Goal: Information Seeking & Learning: Learn about a topic

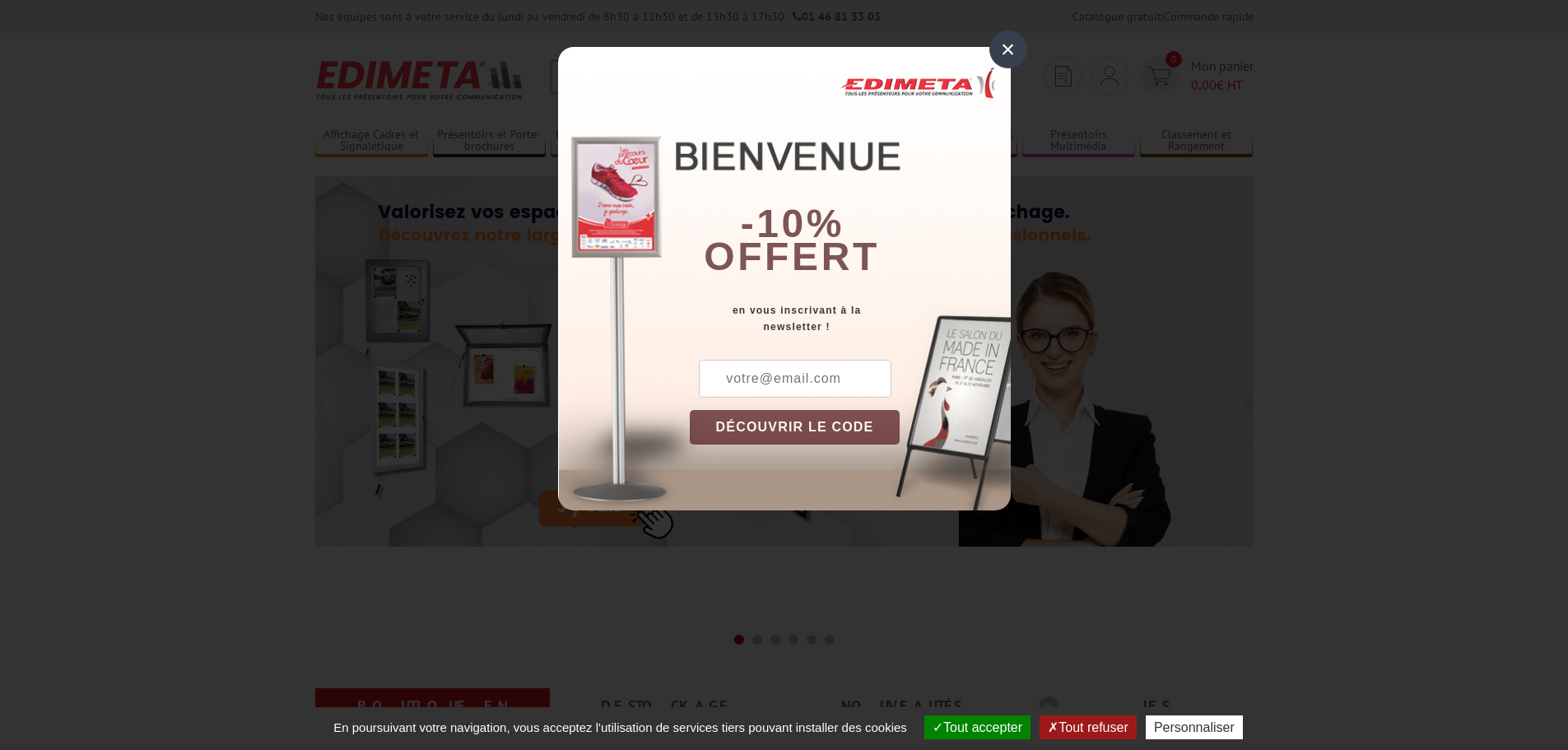
click at [1004, 52] on div "×" at bounding box center [1008, 49] width 38 height 38
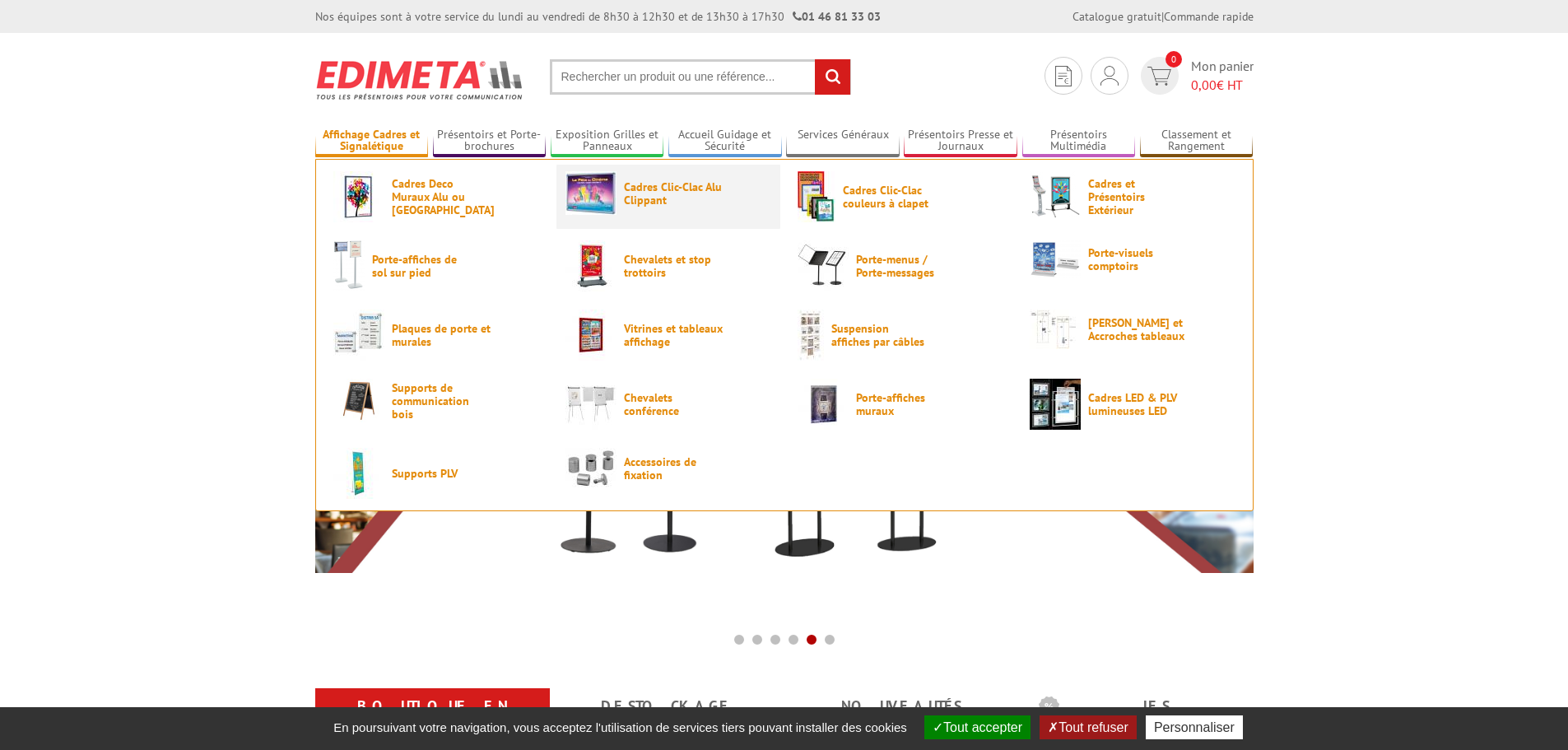
click at [628, 188] on span "Cadres Clic-Clac Alu Clippant" at bounding box center [673, 192] width 99 height 26
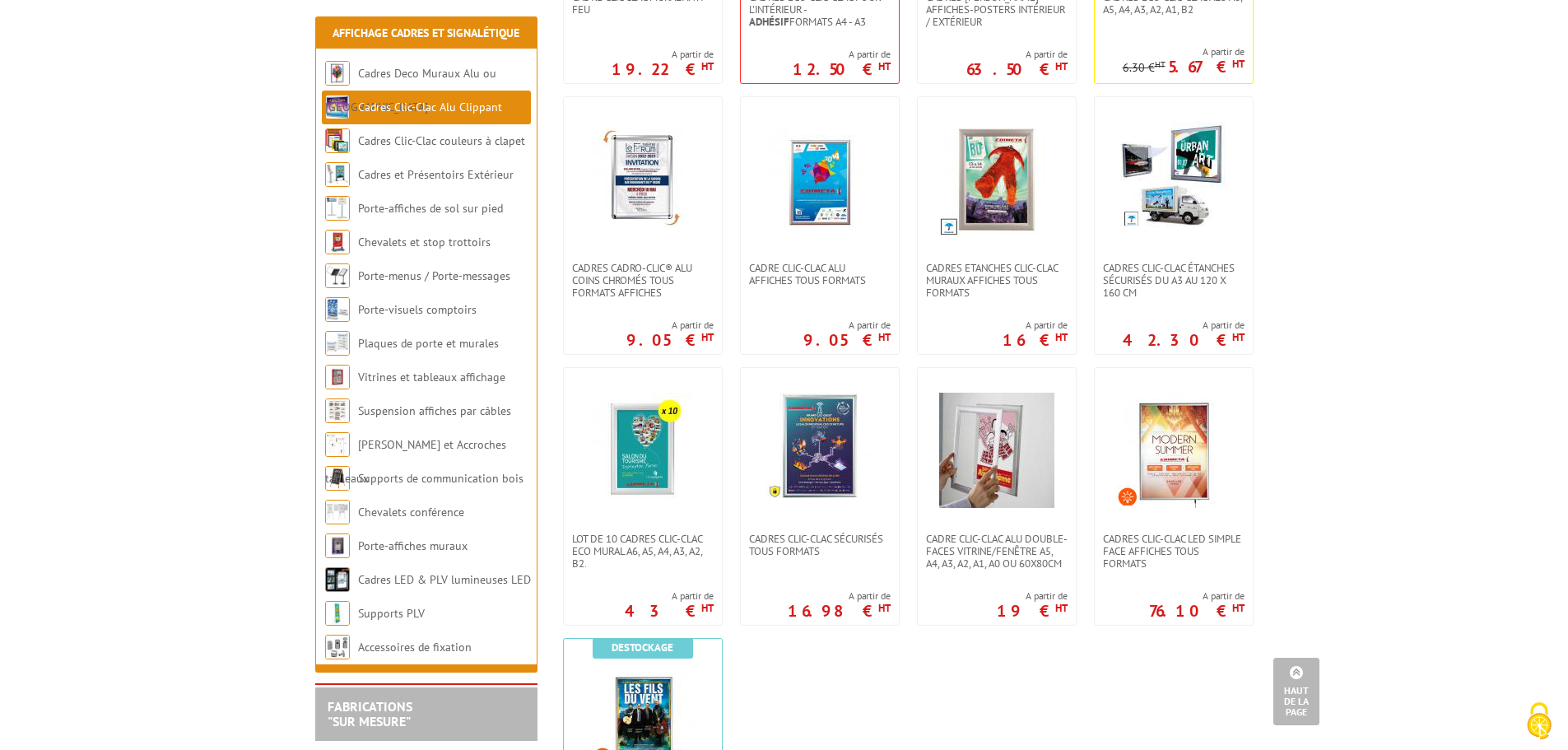
scroll to position [576, 0]
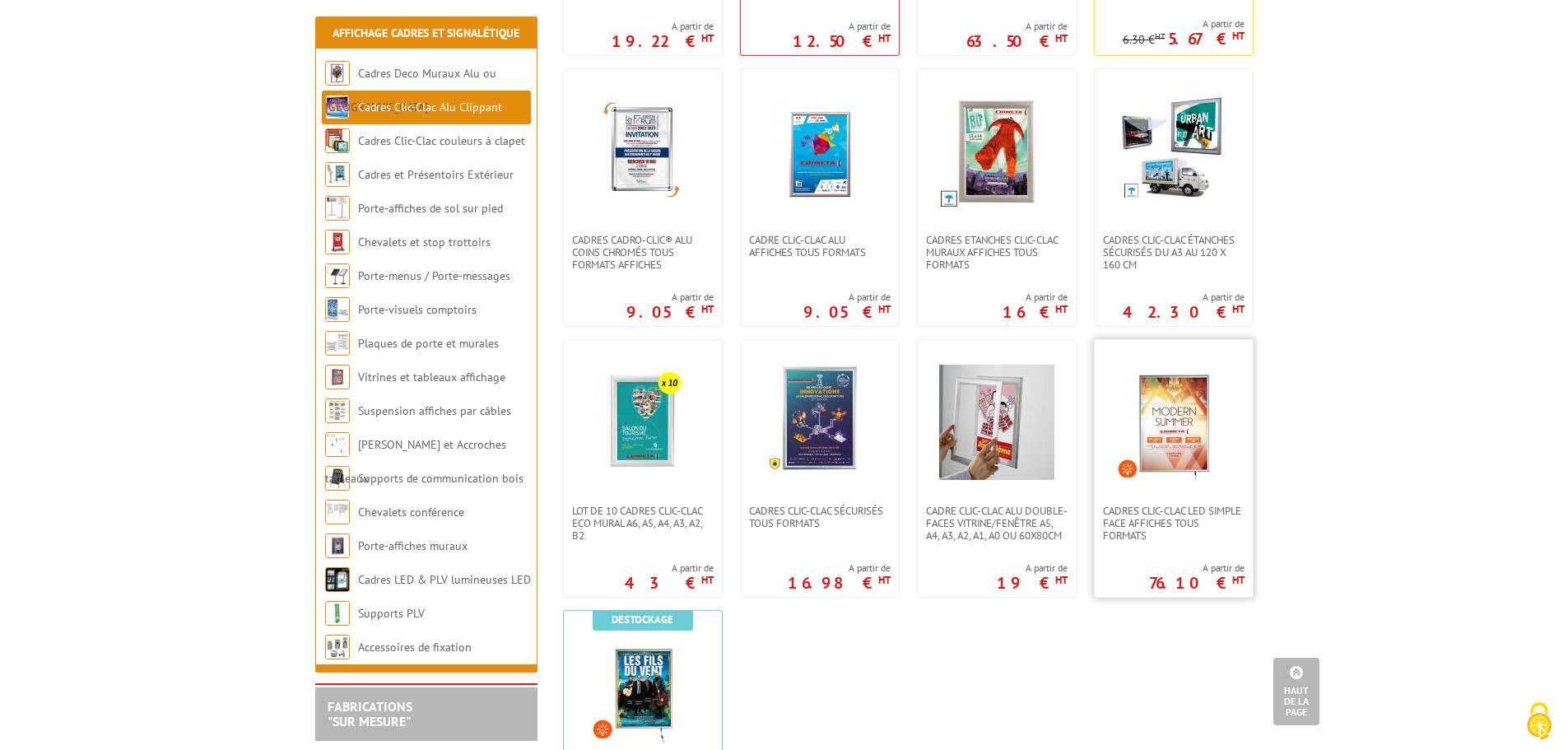
click at [1163, 449] on img at bounding box center [1173, 423] width 115 height 115
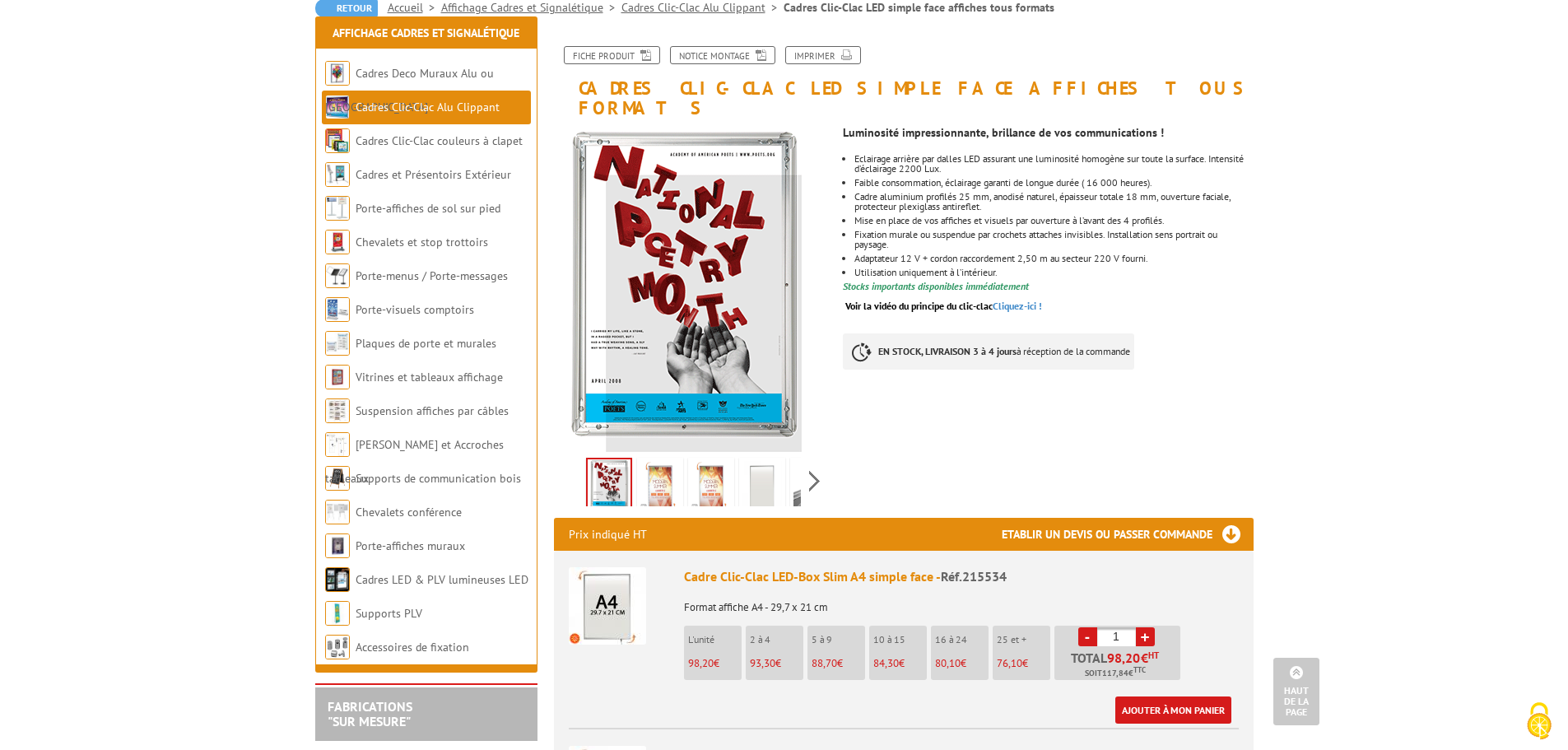
scroll to position [83, 0]
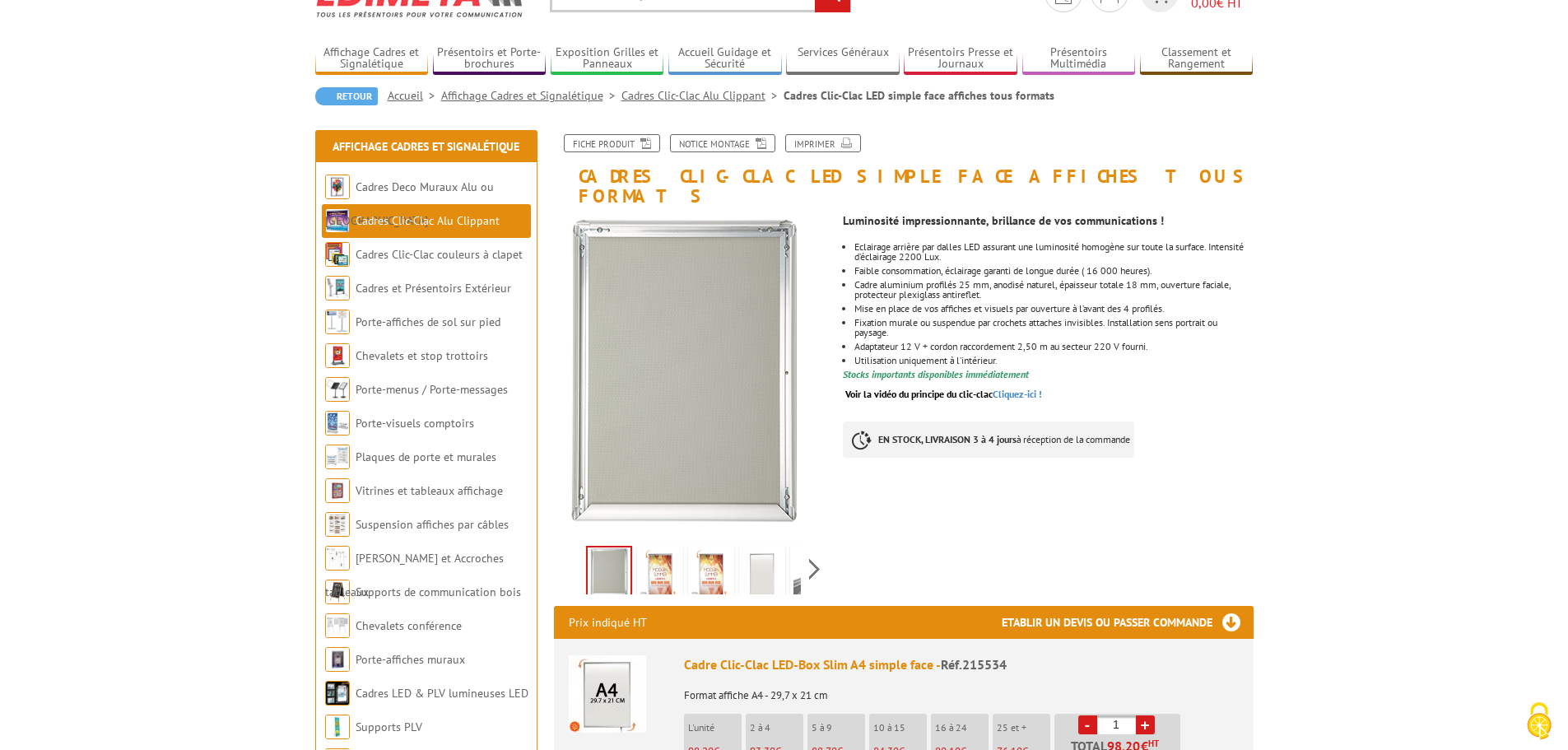
click at [708, 98] on link "Cadres Clic-Clac Alu Clippant" at bounding box center [702, 95] width 162 height 14
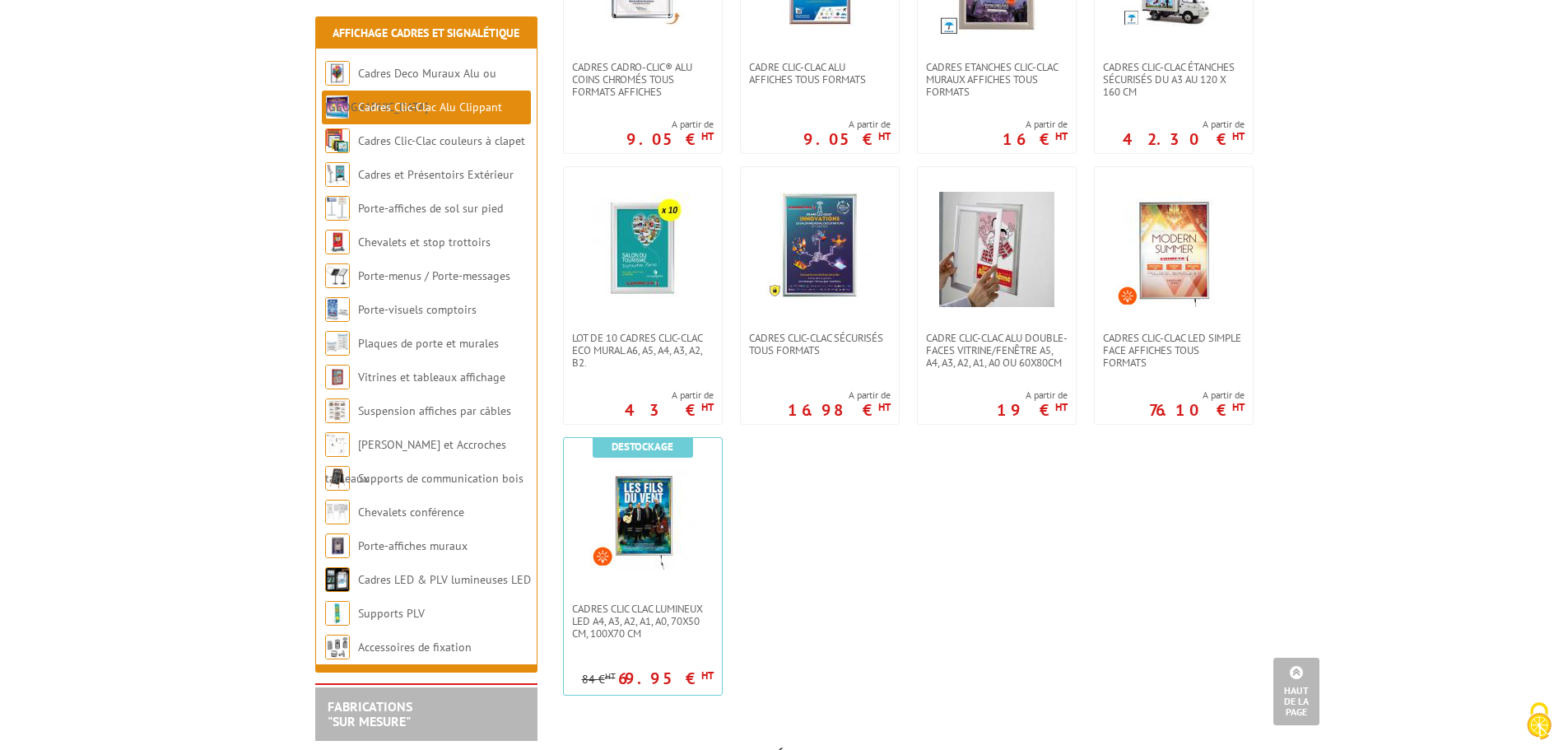
scroll to position [741, 0]
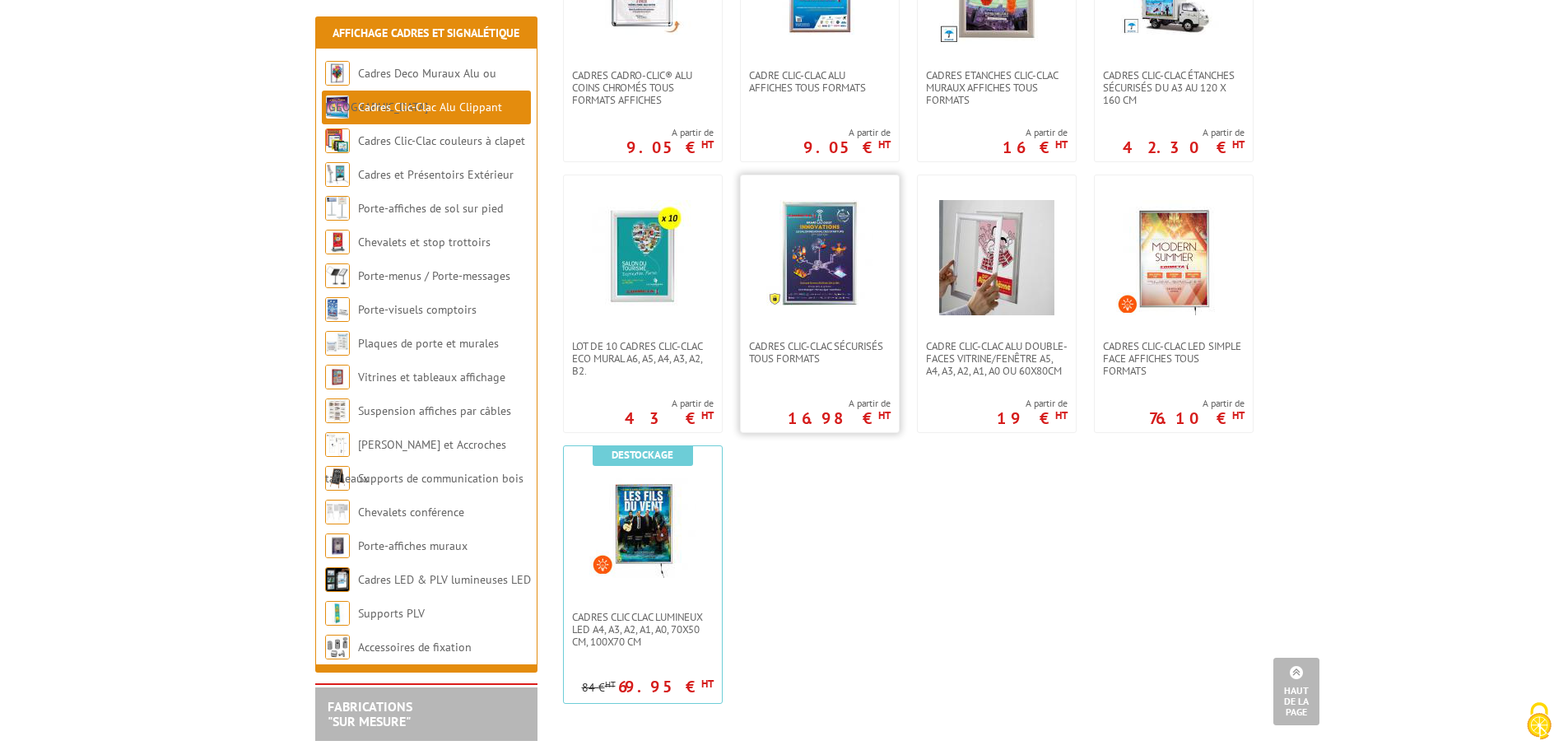
click at [810, 278] on img at bounding box center [819, 253] width 107 height 107
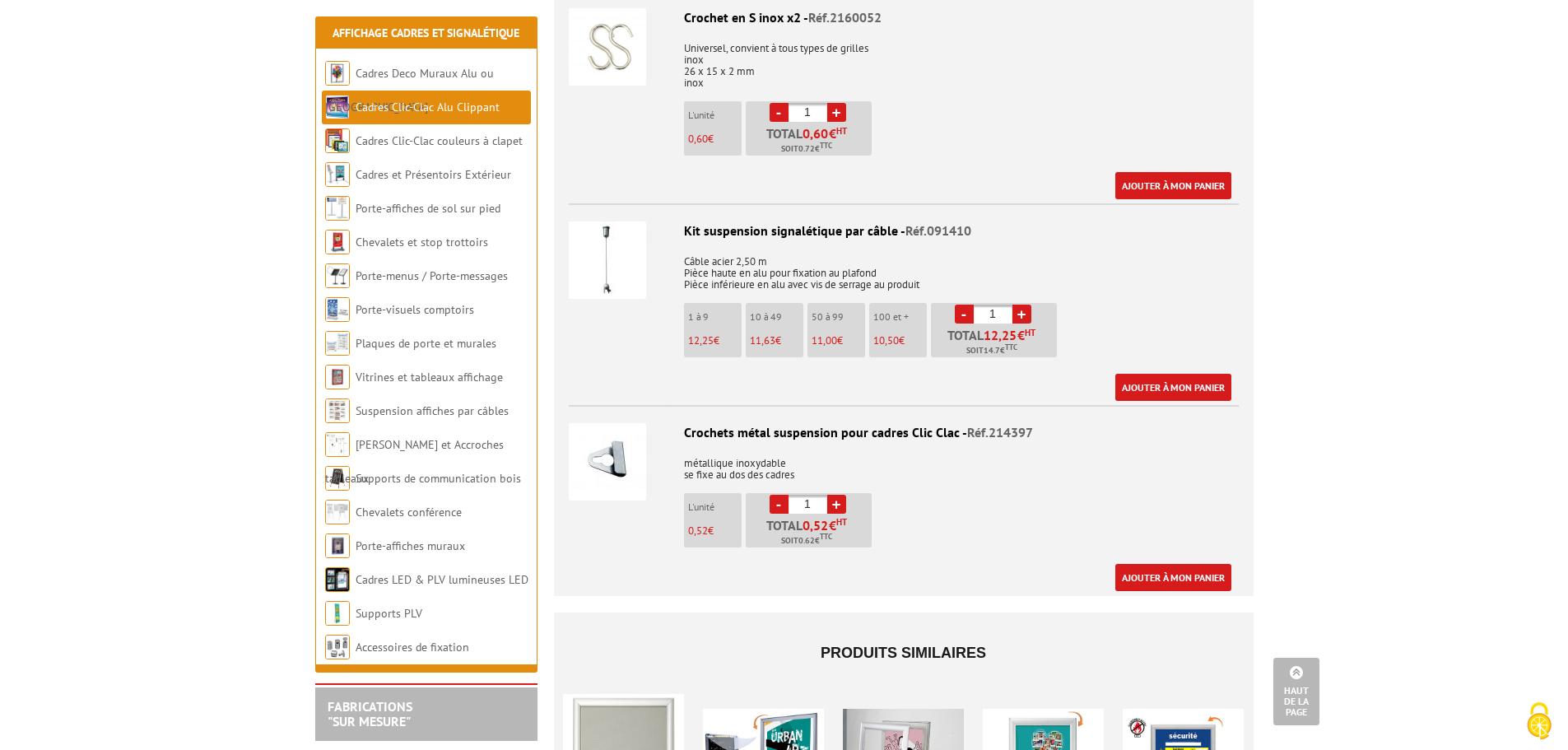
scroll to position [2634, 0]
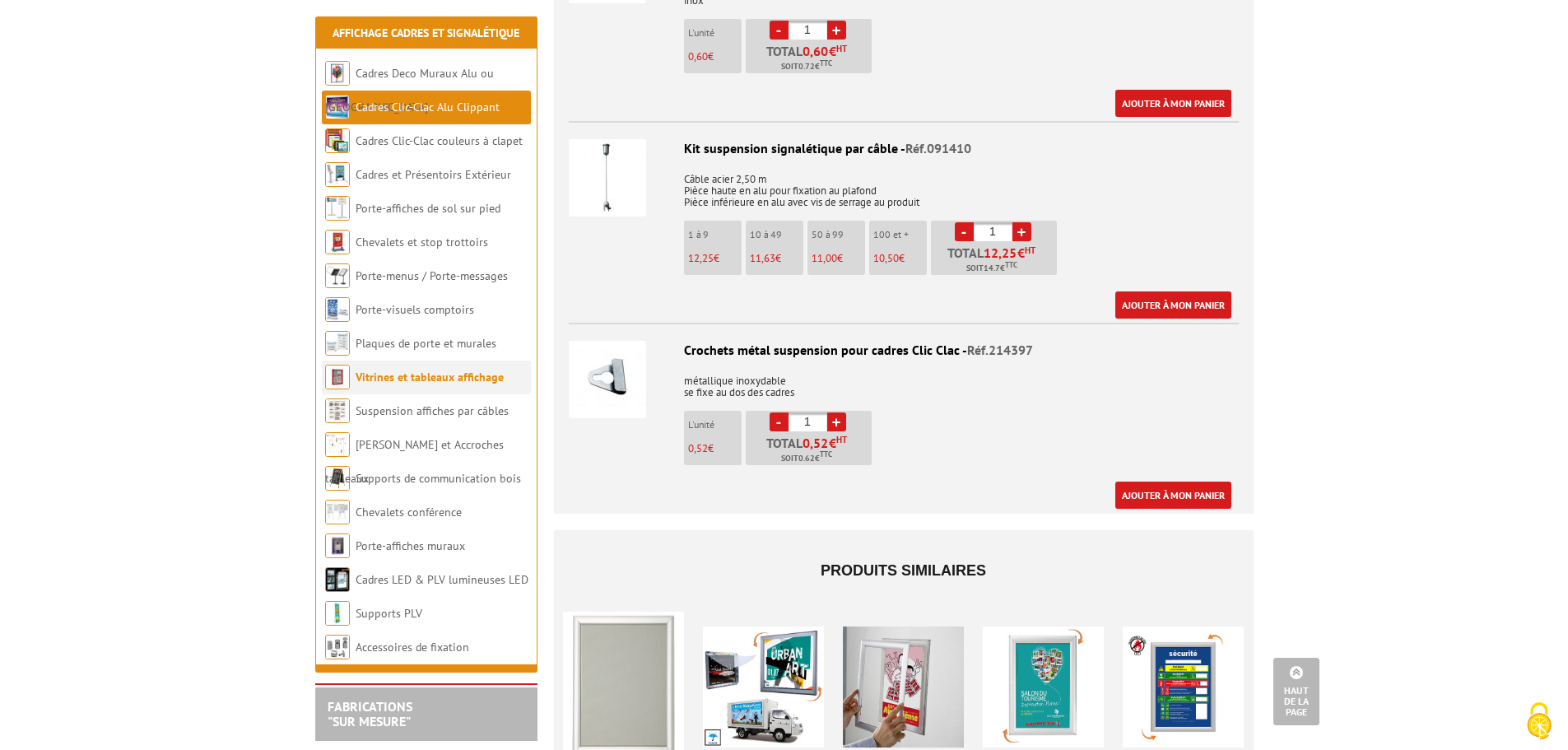
click at [401, 379] on link "Vitrines et tableaux affichage" at bounding box center [429, 377] width 148 height 14
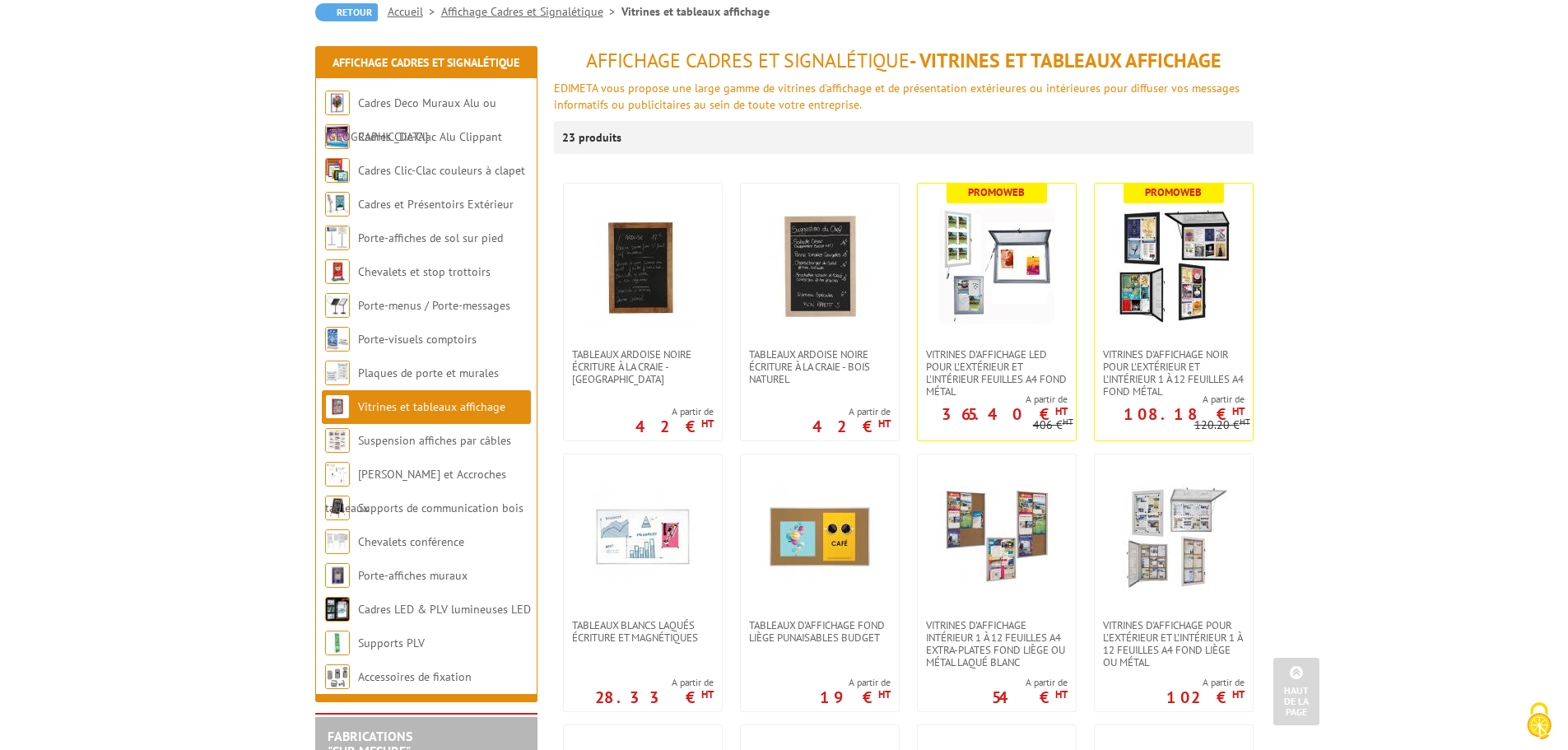
scroll to position [165, 0]
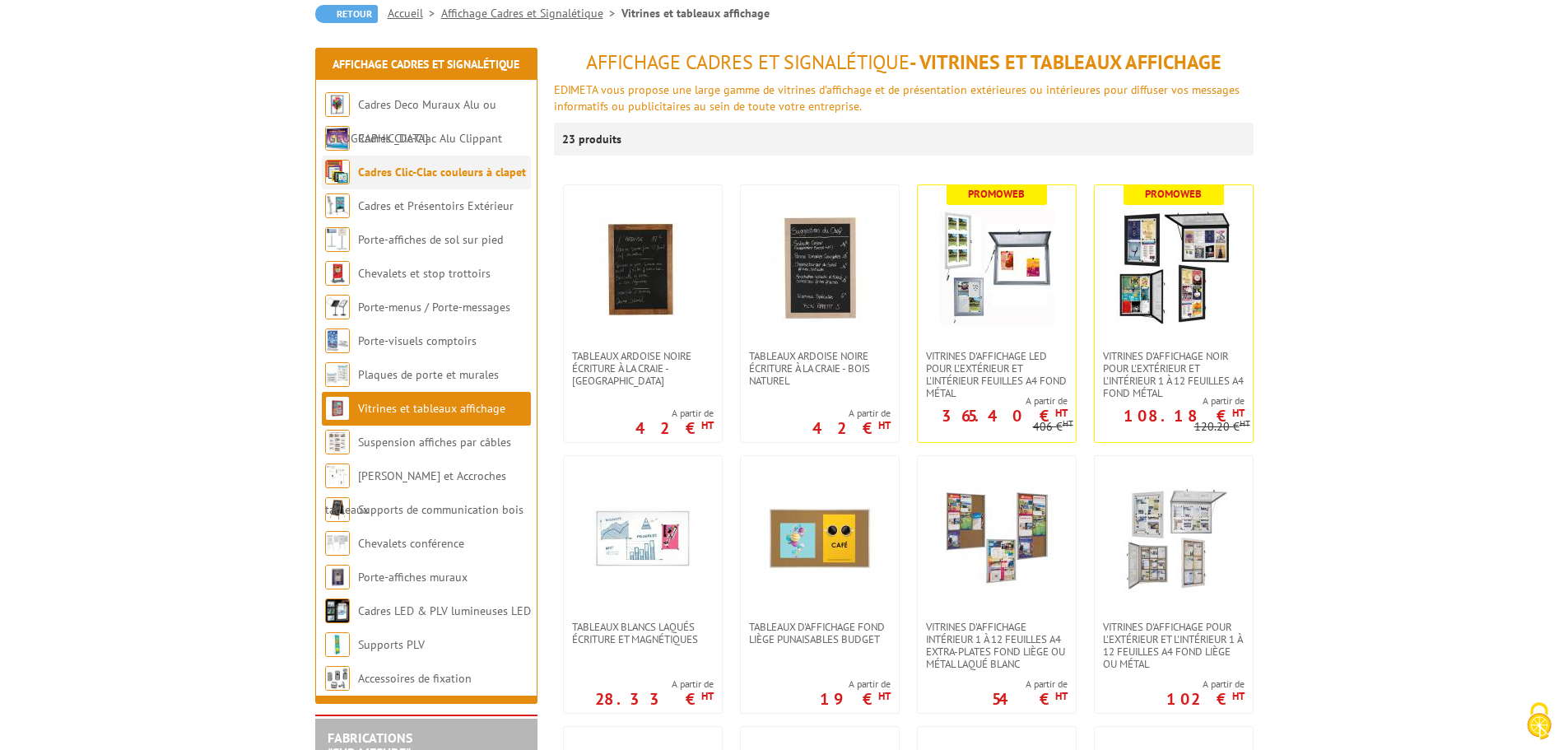
click at [418, 174] on link "Cadres Clic-Clac couleurs à clapet" at bounding box center [441, 172] width 168 height 14
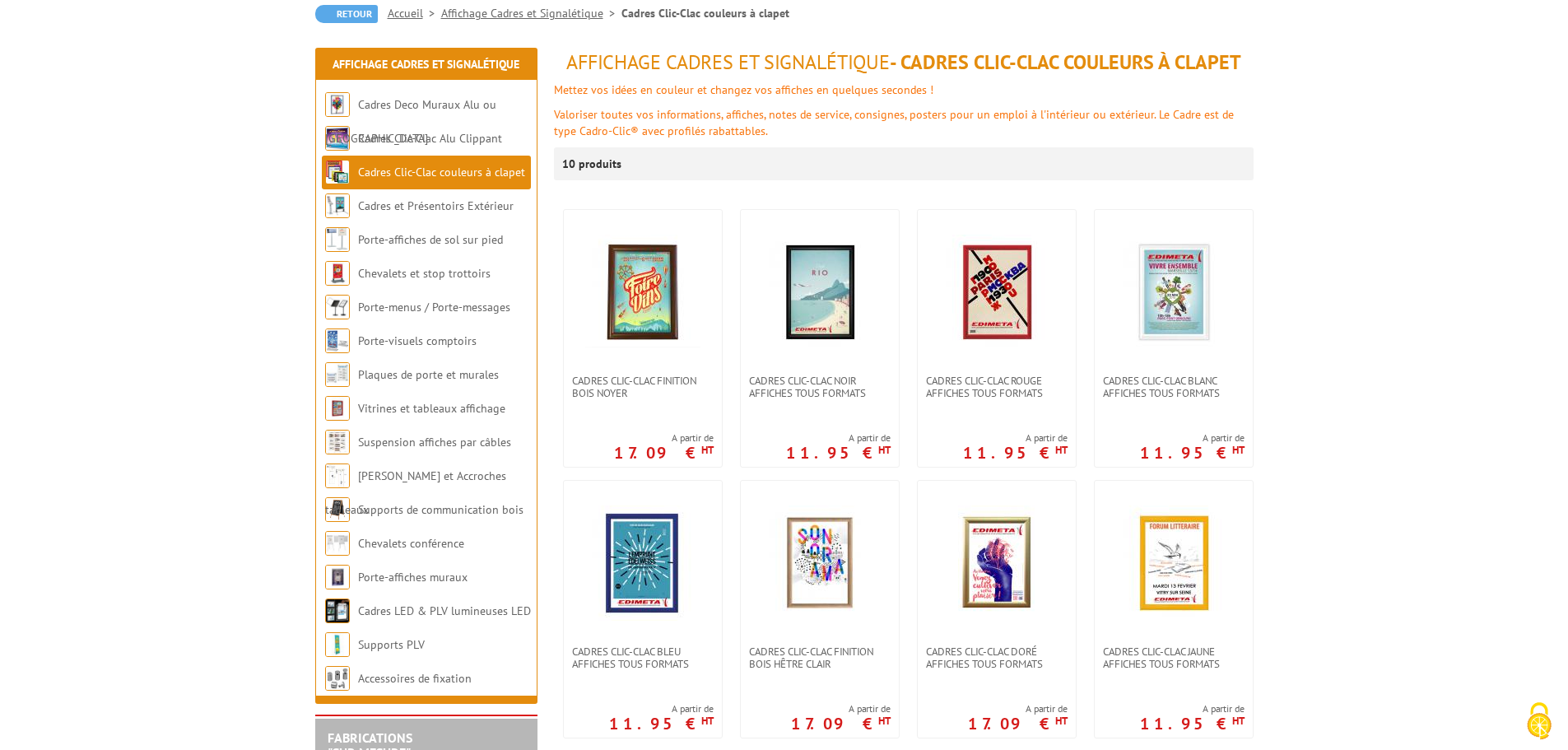
scroll to position [247, 0]
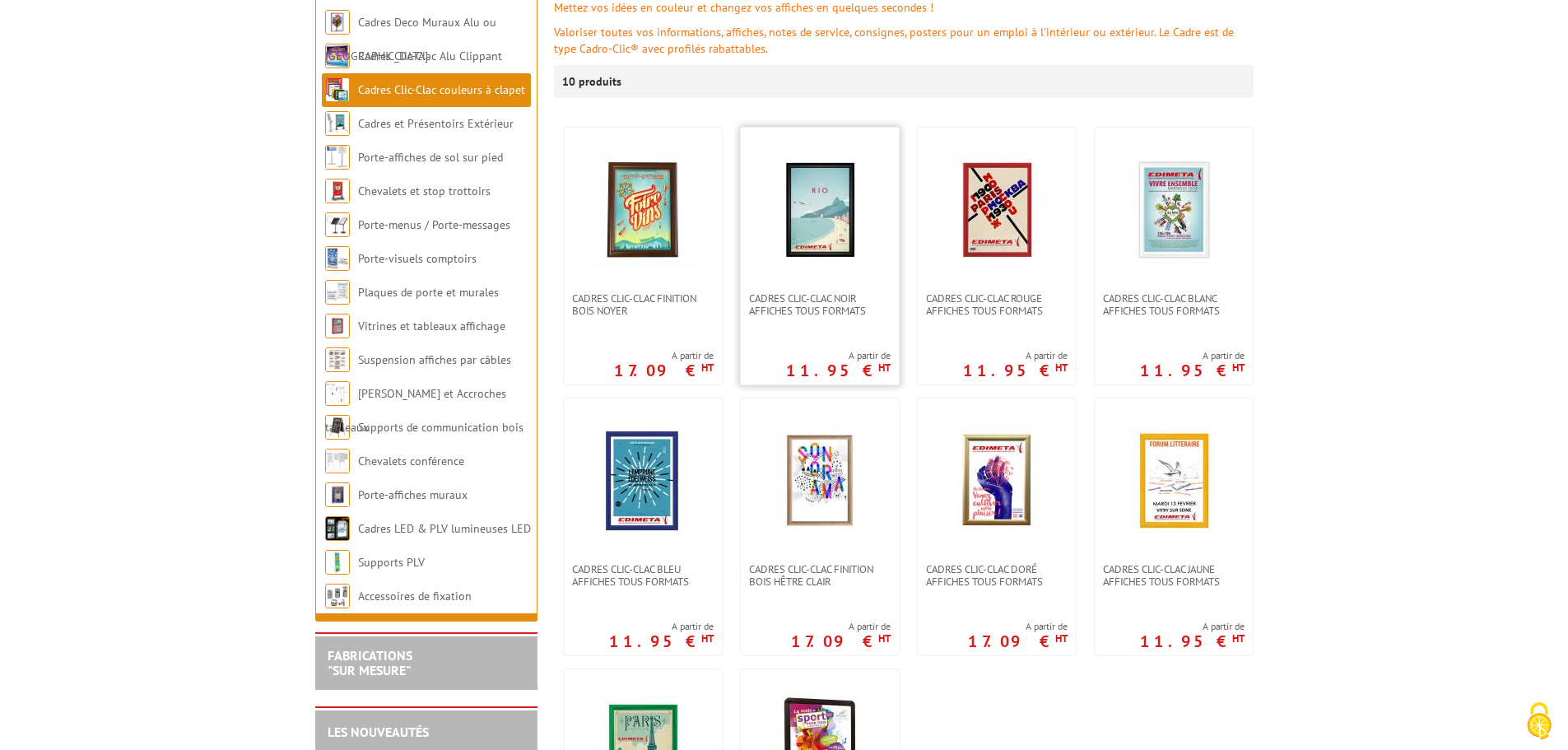
click at [828, 251] on img at bounding box center [820, 210] width 115 height 115
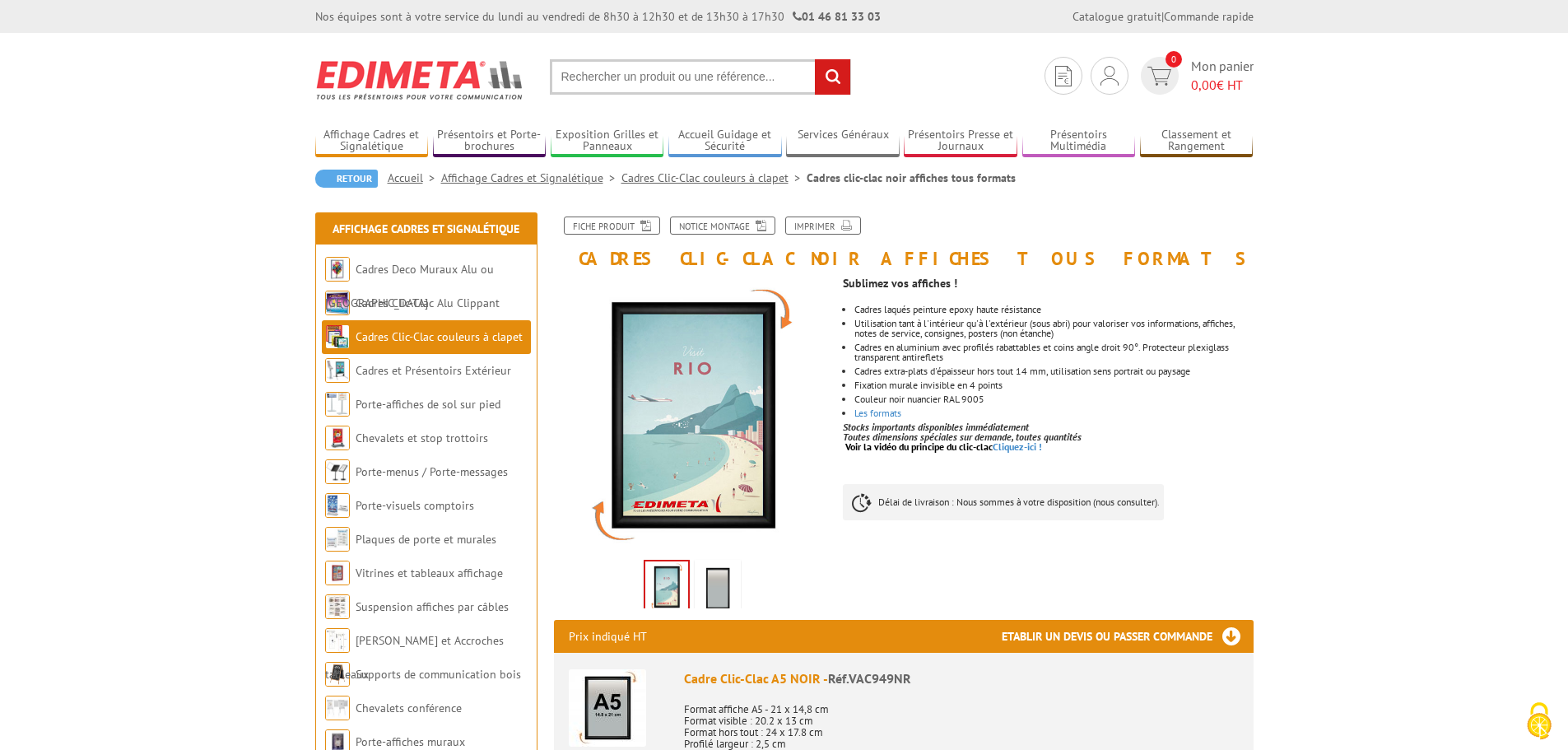
click at [693, 84] on input "text" at bounding box center [699, 76] width 301 height 35
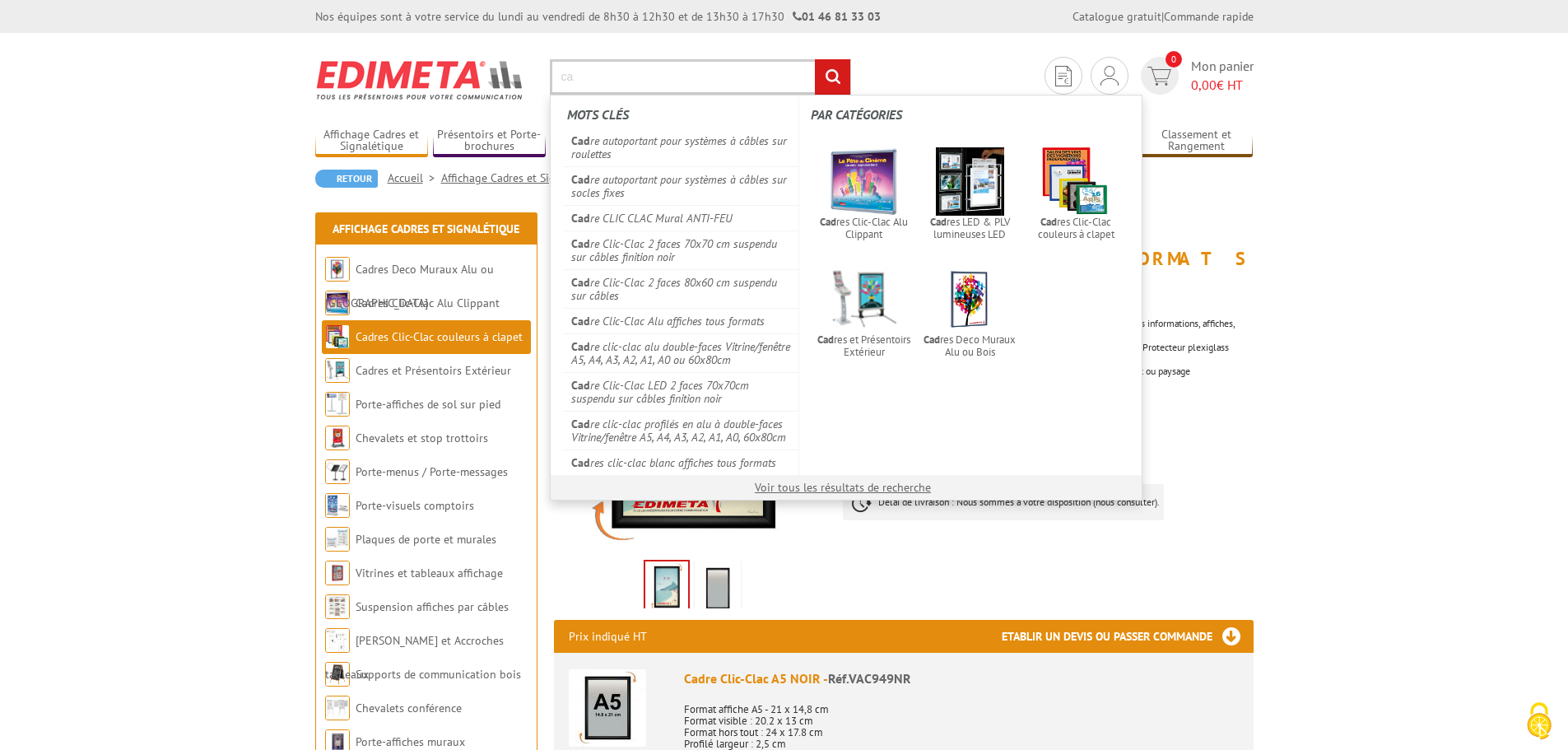
type input "c"
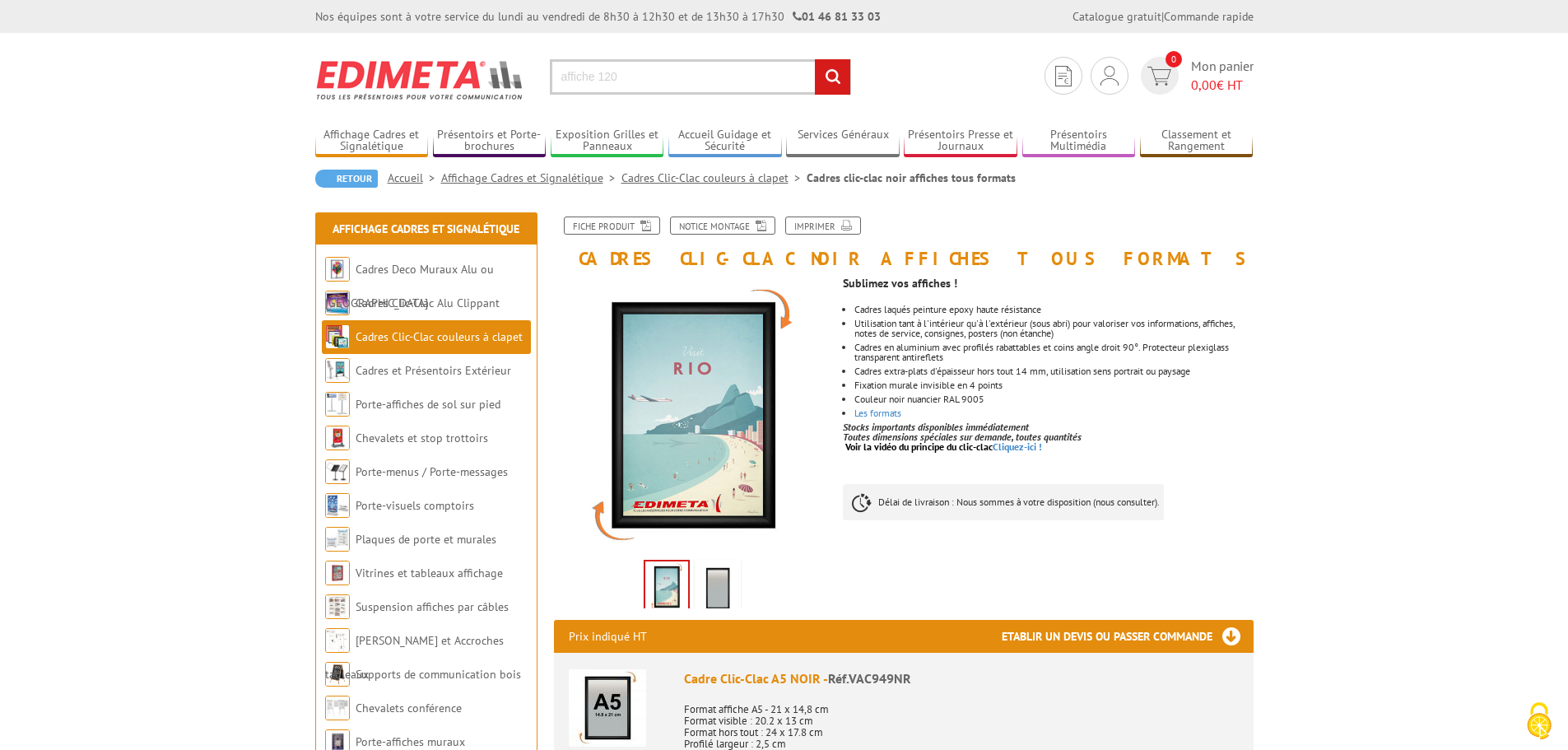
type input "affiche 120"
click at [815, 59] on input "rechercher" at bounding box center [832, 76] width 35 height 35
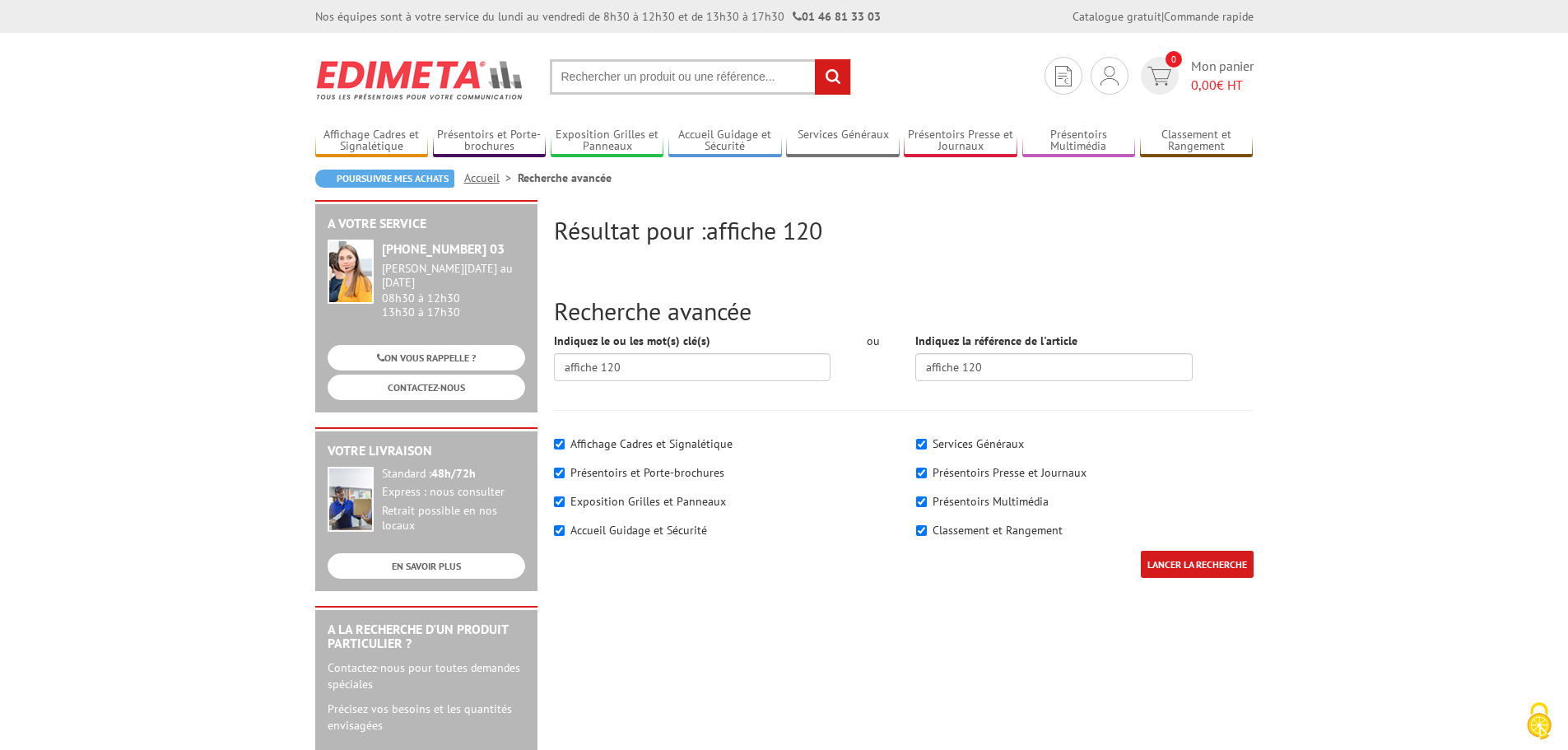
click at [646, 79] on input "text" at bounding box center [699, 76] width 301 height 35
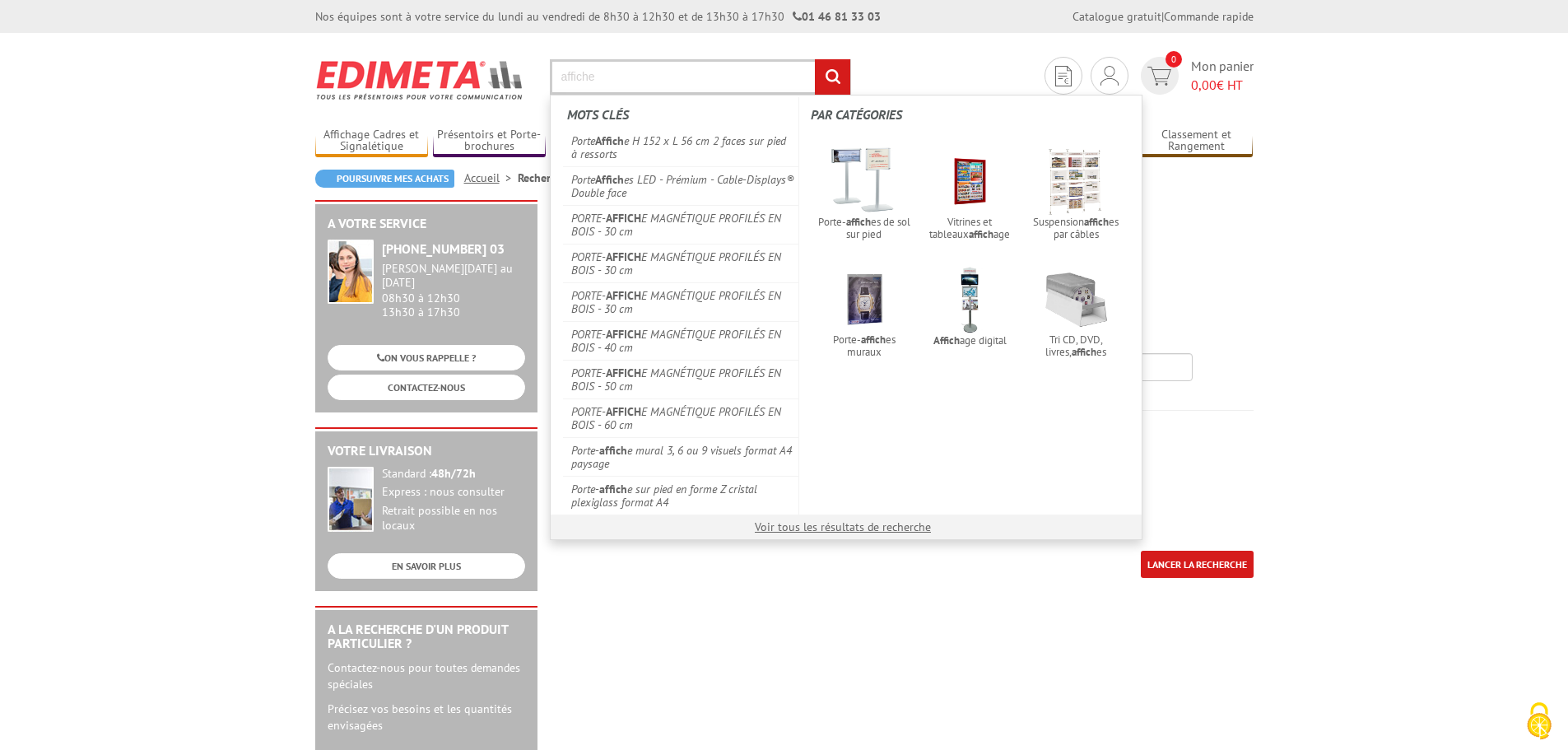
type input "affiche"
click at [815, 59] on input "rechercher" at bounding box center [832, 76] width 35 height 35
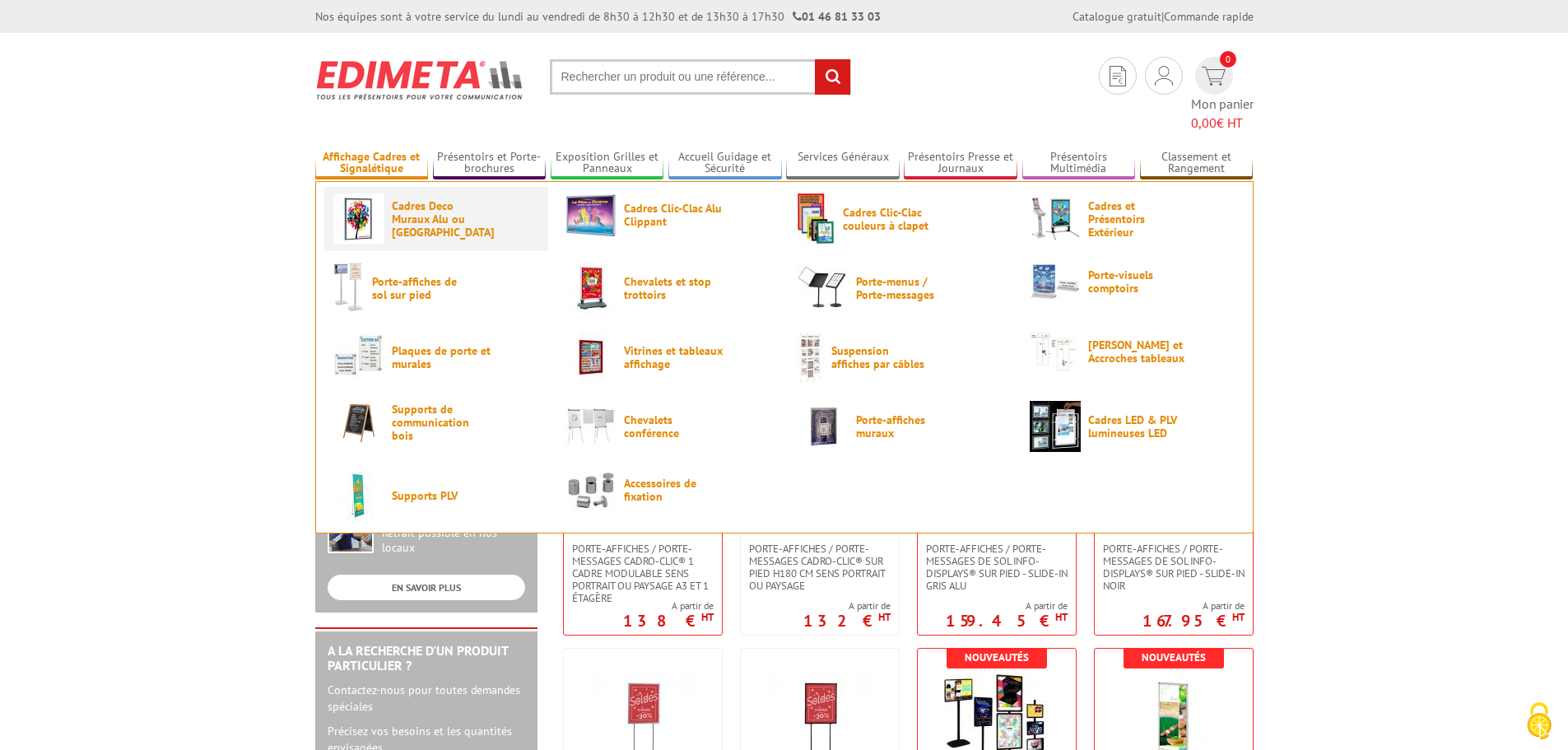
click at [407, 200] on span "Cadres Deco Muraux Alu ou [GEOGRAPHIC_DATA]" at bounding box center [441, 219] width 99 height 40
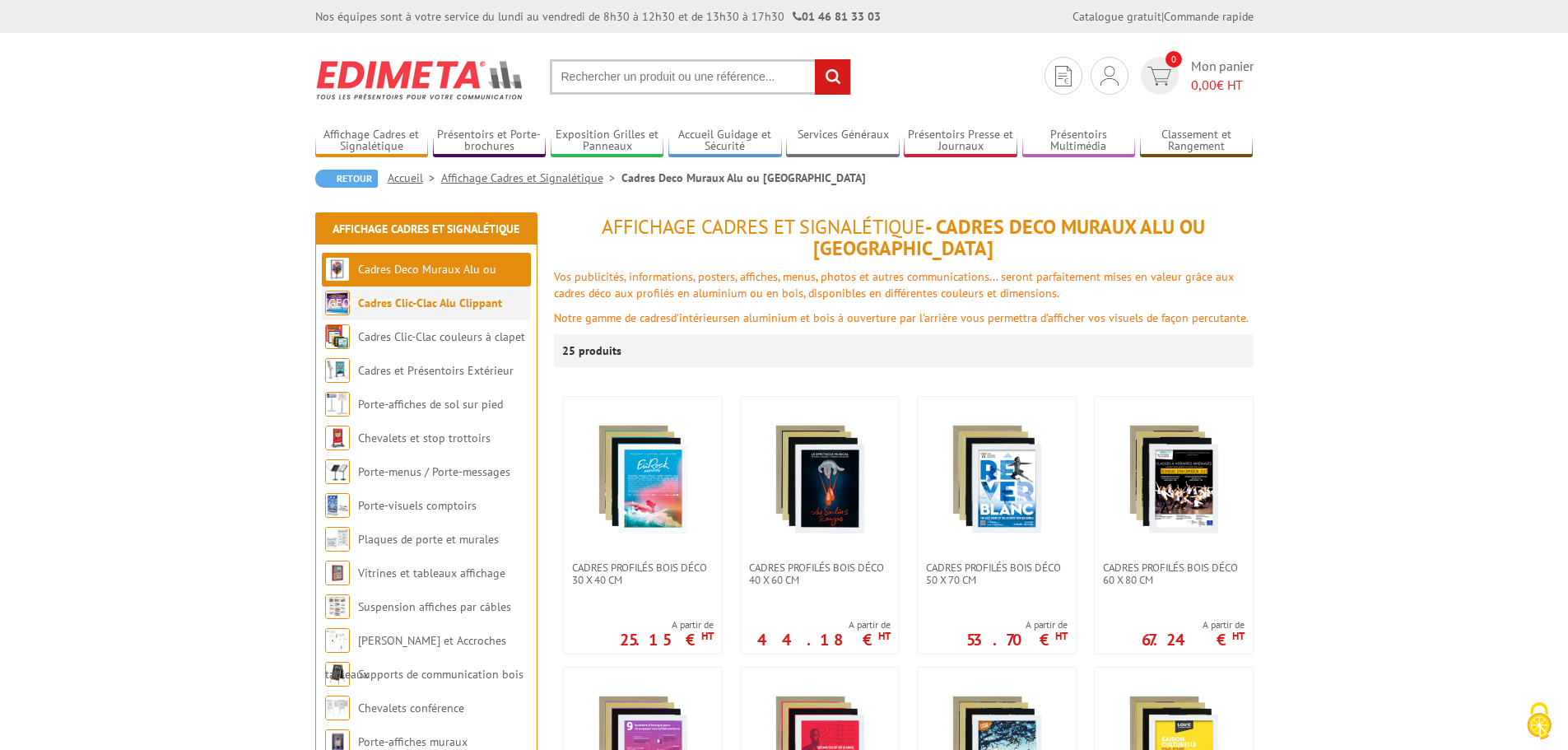
click at [458, 310] on li "Cadres Clic-Clac Alu Clippant" at bounding box center [426, 304] width 209 height 34
click at [458, 306] on link "Cadres Clic-Clac Alu Clippant" at bounding box center [430, 303] width 144 height 14
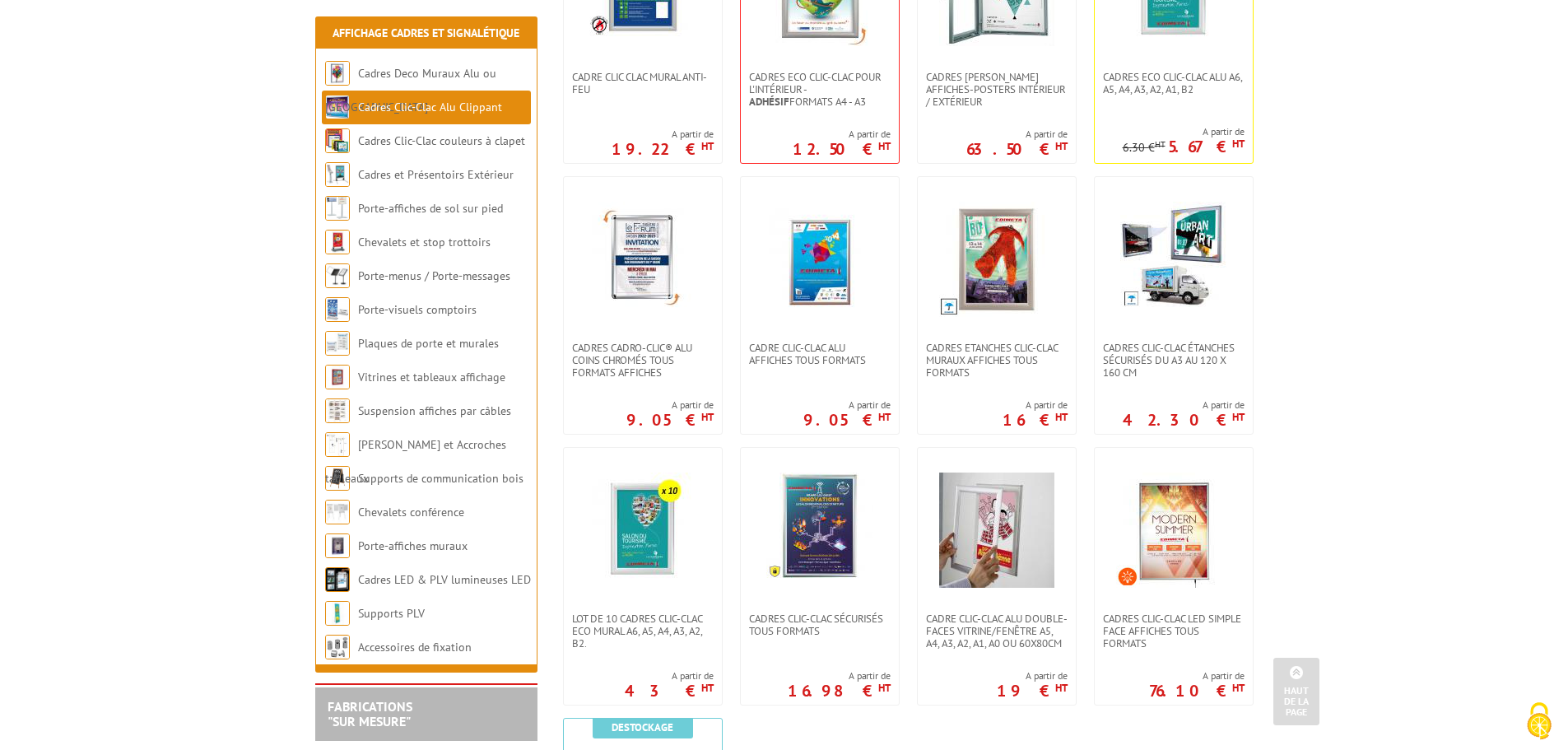
scroll to position [494, 0]
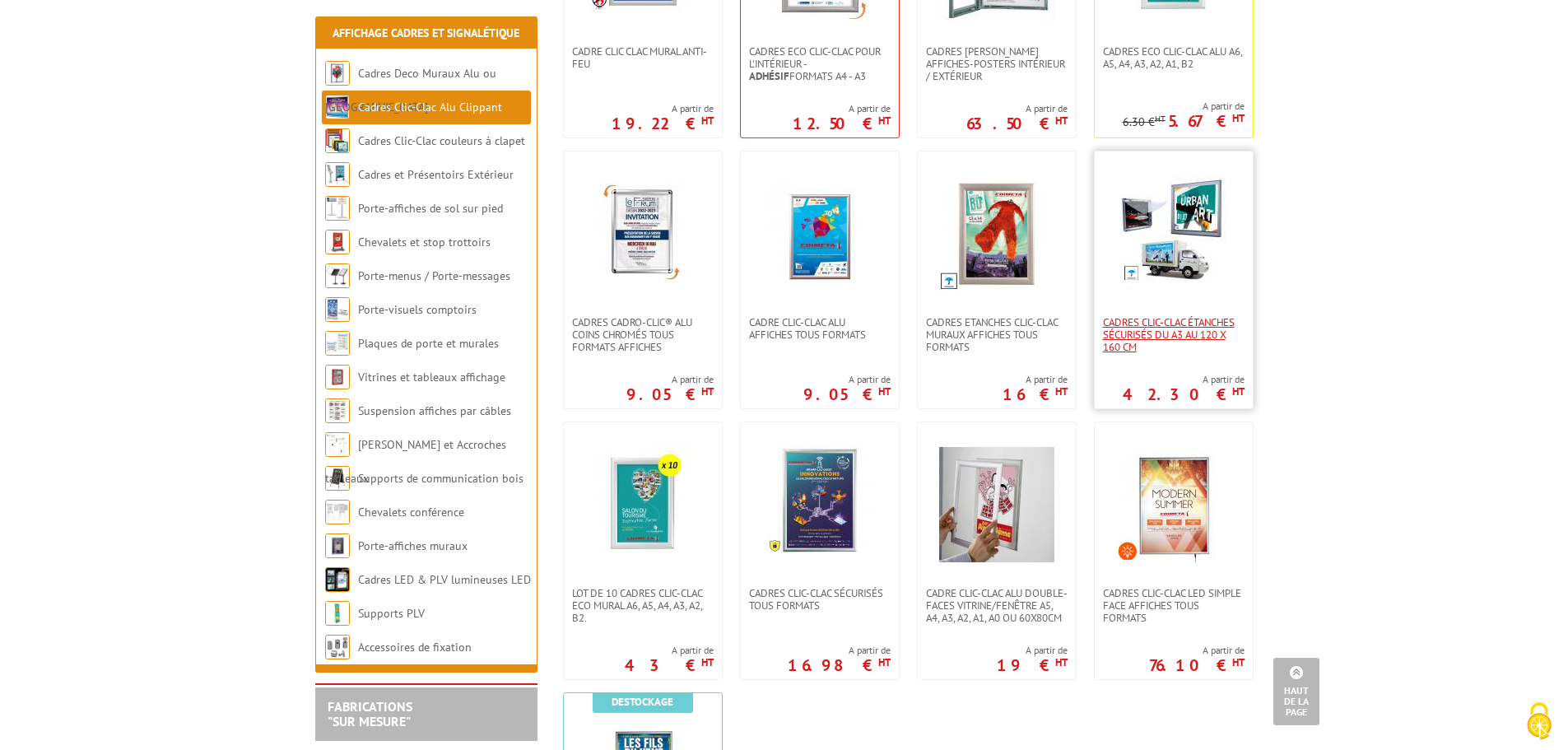
click at [1159, 328] on span "Cadres Clic-Clac Étanches Sécurisés du A3 au 120 x 160 cm" at bounding box center [1173, 335] width 141 height 37
